Goal: Task Accomplishment & Management: Use online tool/utility

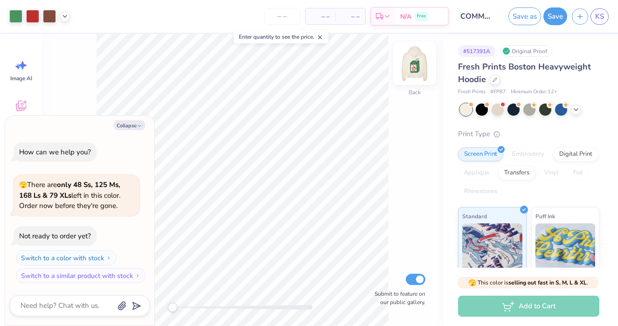
click at [418, 69] on img at bounding box center [414, 63] width 37 height 37
click at [577, 108] on icon at bounding box center [575, 108] width 7 height 7
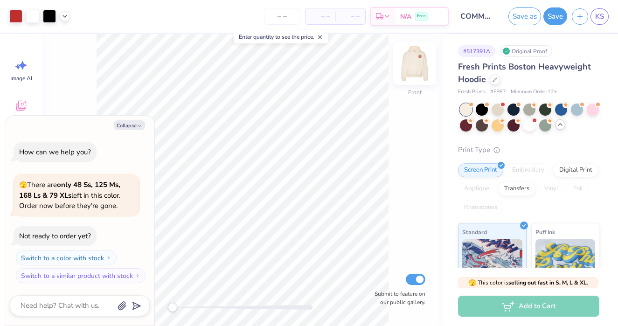
click at [416, 67] on img at bounding box center [414, 63] width 37 height 37
click at [126, 120] on button "Collapse" at bounding box center [129, 125] width 31 height 10
type textarea "x"
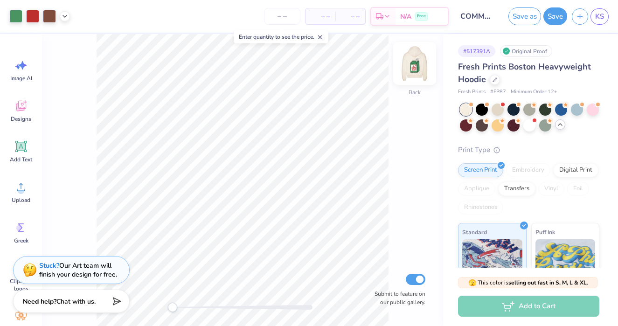
click at [415, 61] on img at bounding box center [414, 63] width 37 height 37
click at [415, 61] on img at bounding box center [414, 63] width 19 height 19
click at [322, 16] on span "– –" at bounding box center [320, 17] width 19 height 10
click at [278, 17] on input "number" at bounding box center [282, 16] width 36 height 17
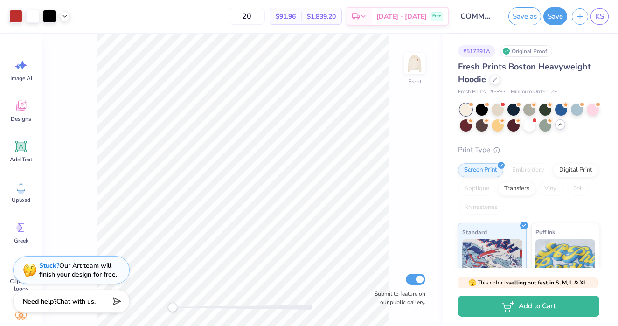
type input "2"
type input "5"
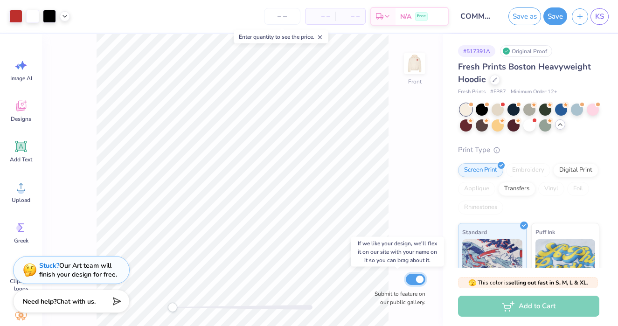
click at [413, 278] on input "Submit to feature on our public gallery." at bounding box center [416, 279] width 20 height 11
checkbox input "false"
click at [553, 15] on button "Save" at bounding box center [555, 15] width 24 height 18
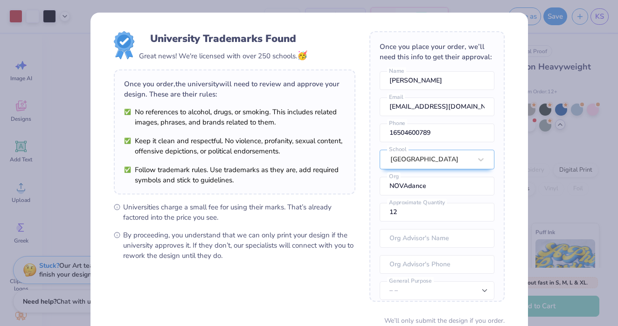
click at [497, 26] on div "University Trademarks Found Great news! We're licensed with over 250 schools. 🥳…" at bounding box center [309, 203] width 438 height 381
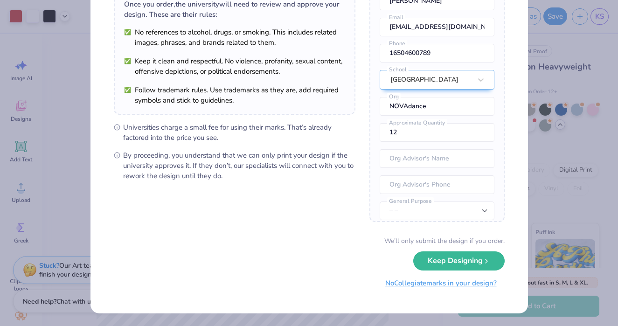
click at [469, 286] on button "No Collegiate marks in your design?" at bounding box center [440, 283] width 127 height 19
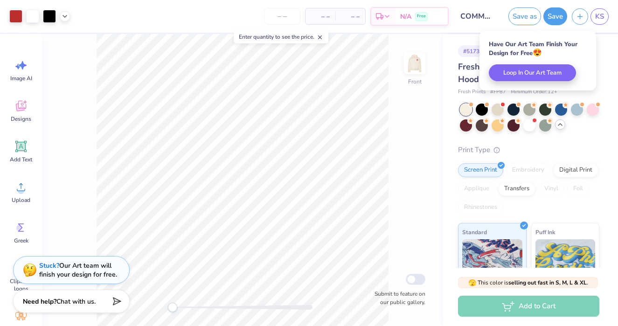
scroll to position [0, 0]
click at [423, 71] on img at bounding box center [414, 63] width 37 height 37
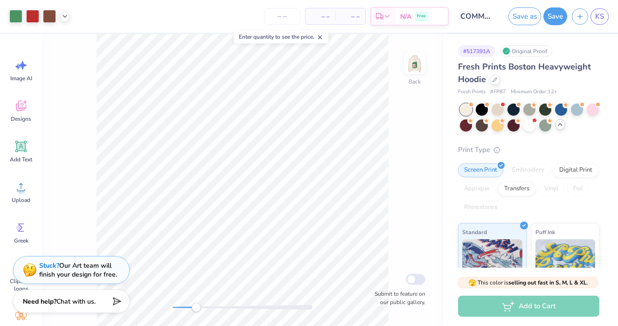
drag, startPoint x: 180, startPoint y: 308, endPoint x: 196, endPoint y: 308, distance: 16.3
click at [196, 308] on div "Accessibility label" at bounding box center [196, 307] width 9 height 9
drag, startPoint x: 197, startPoint y: 311, endPoint x: 113, endPoint y: 306, distance: 84.1
click at [113, 306] on div "Art colors – – Per Item – – Total Est. Delivery N/A Free Design Title COMMITTEE…" at bounding box center [309, 163] width 618 height 326
drag, startPoint x: 172, startPoint y: 305, endPoint x: 199, endPoint y: 306, distance: 26.6
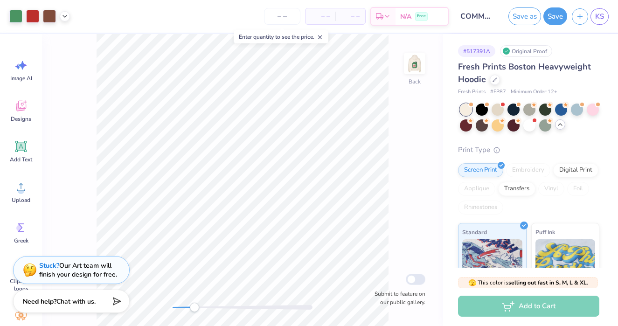
click at [199, 306] on div "Accessibility label" at bounding box center [194, 307] width 9 height 9
